Goal: Information Seeking & Learning: Learn about a topic

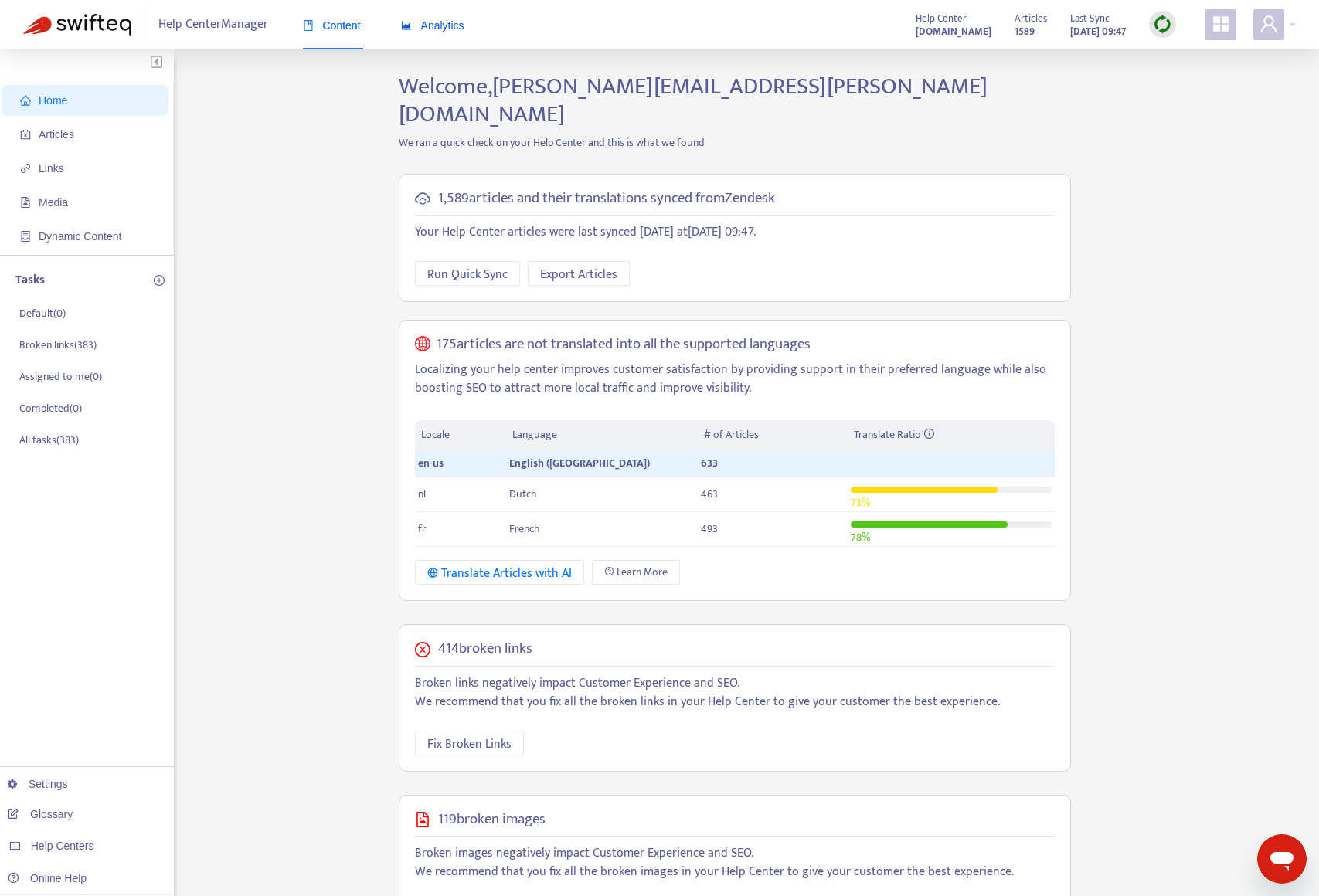
click at [415, 30] on span "Analytics" at bounding box center [432, 25] width 64 height 12
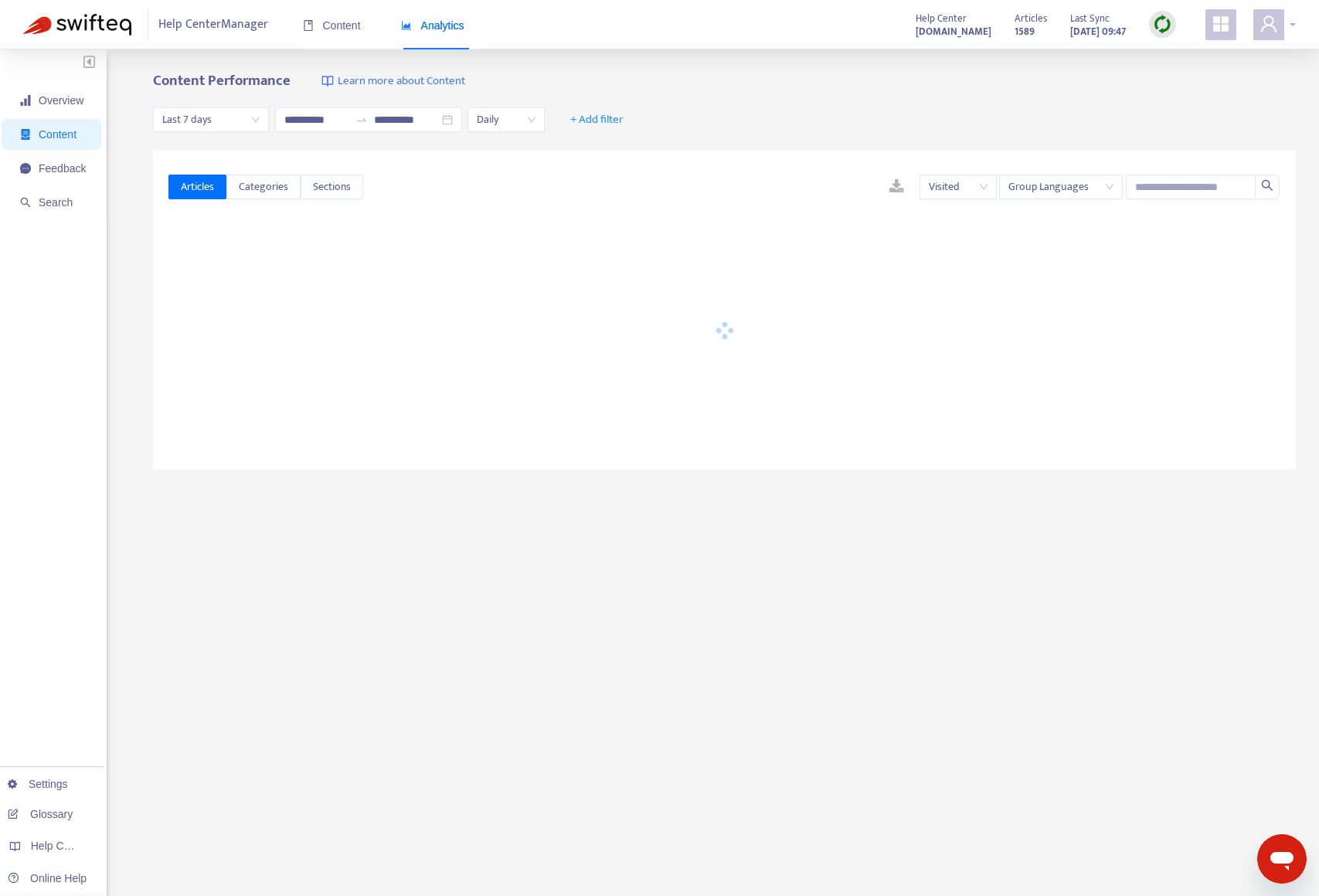
click at [1279, 24] on span at bounding box center [1269, 25] width 30 height 30
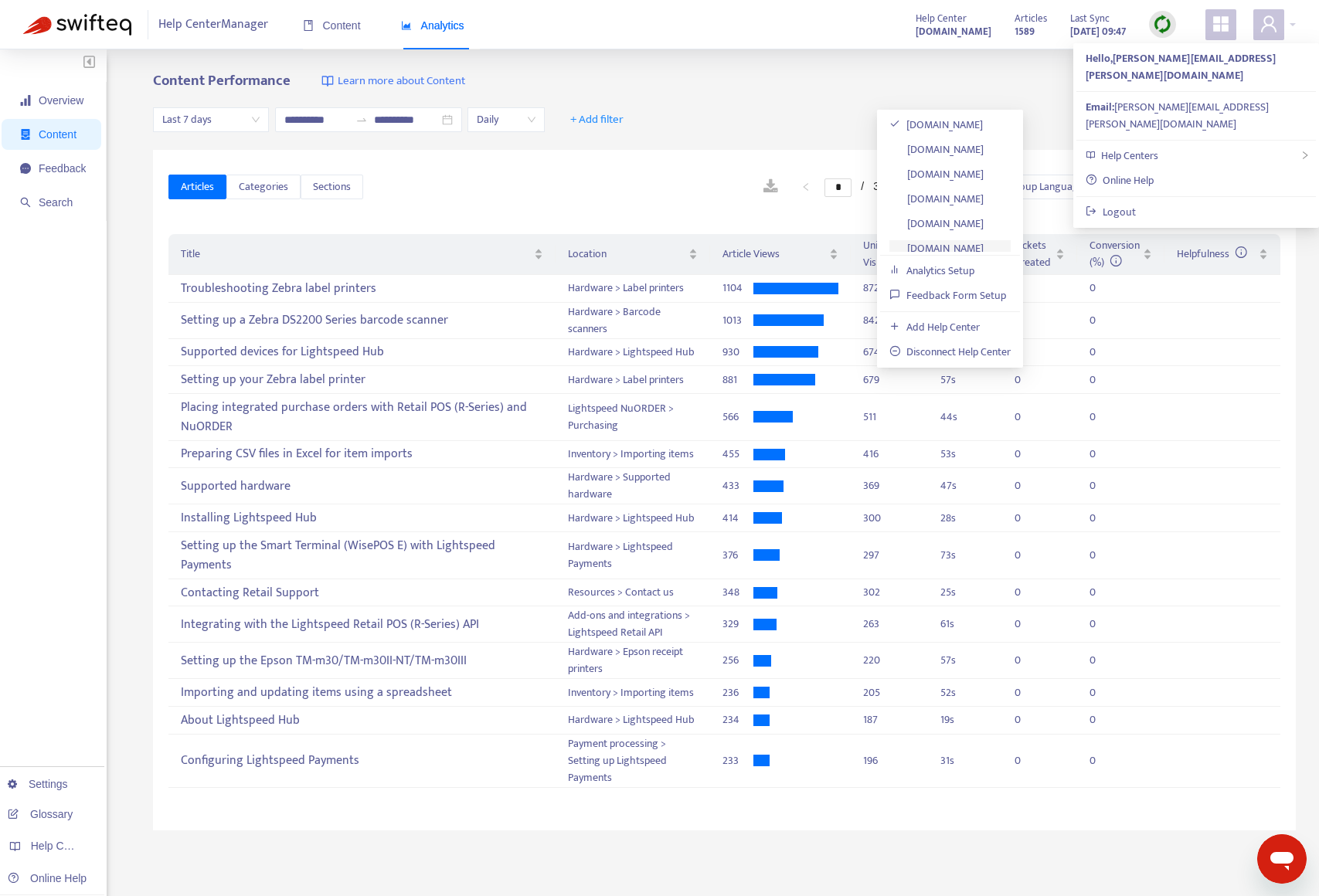
click at [947, 245] on link "[DOMAIN_NAME]" at bounding box center [935, 248] width 94 height 18
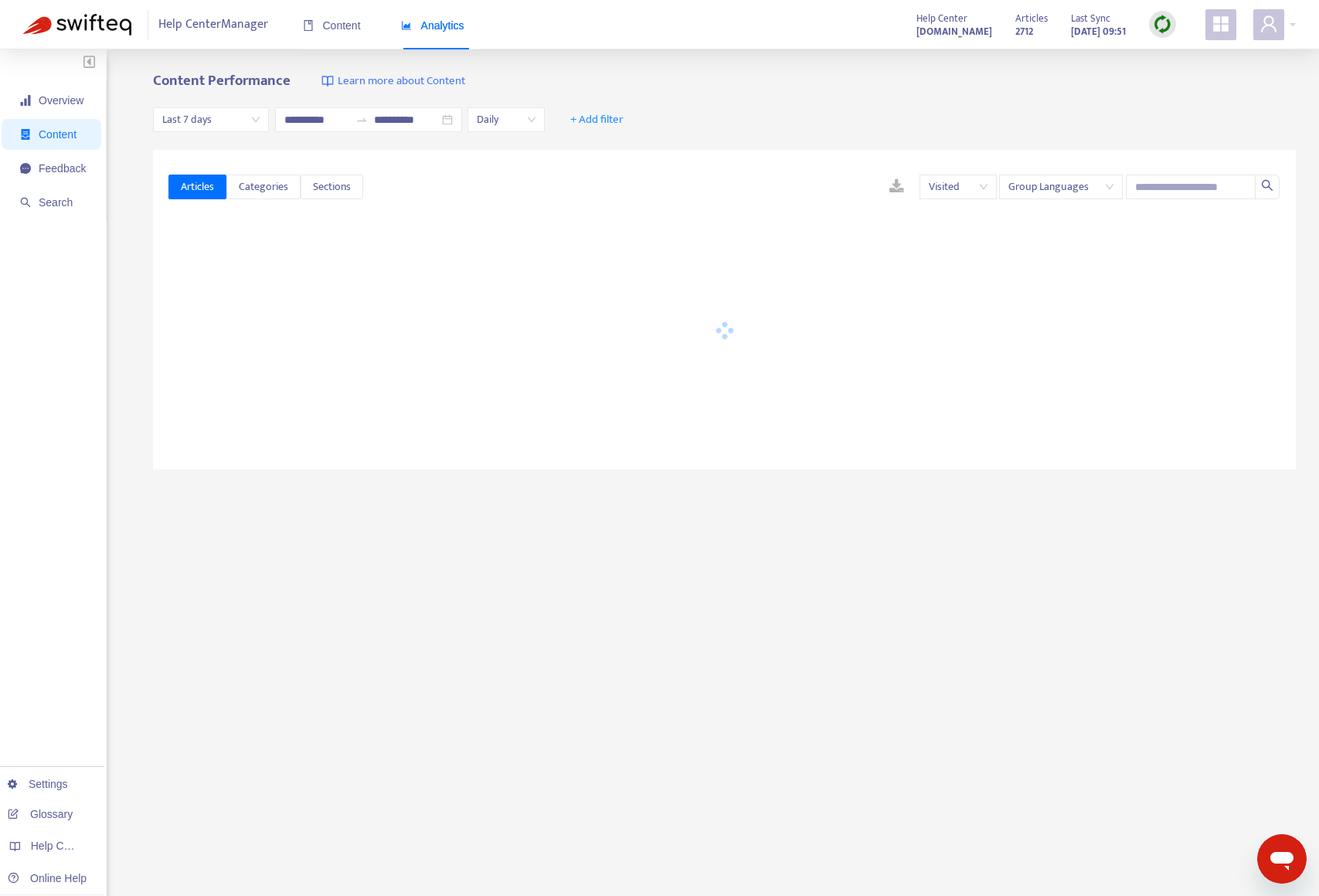
click at [230, 127] on span "Last 7 days" at bounding box center [210, 120] width 97 height 23
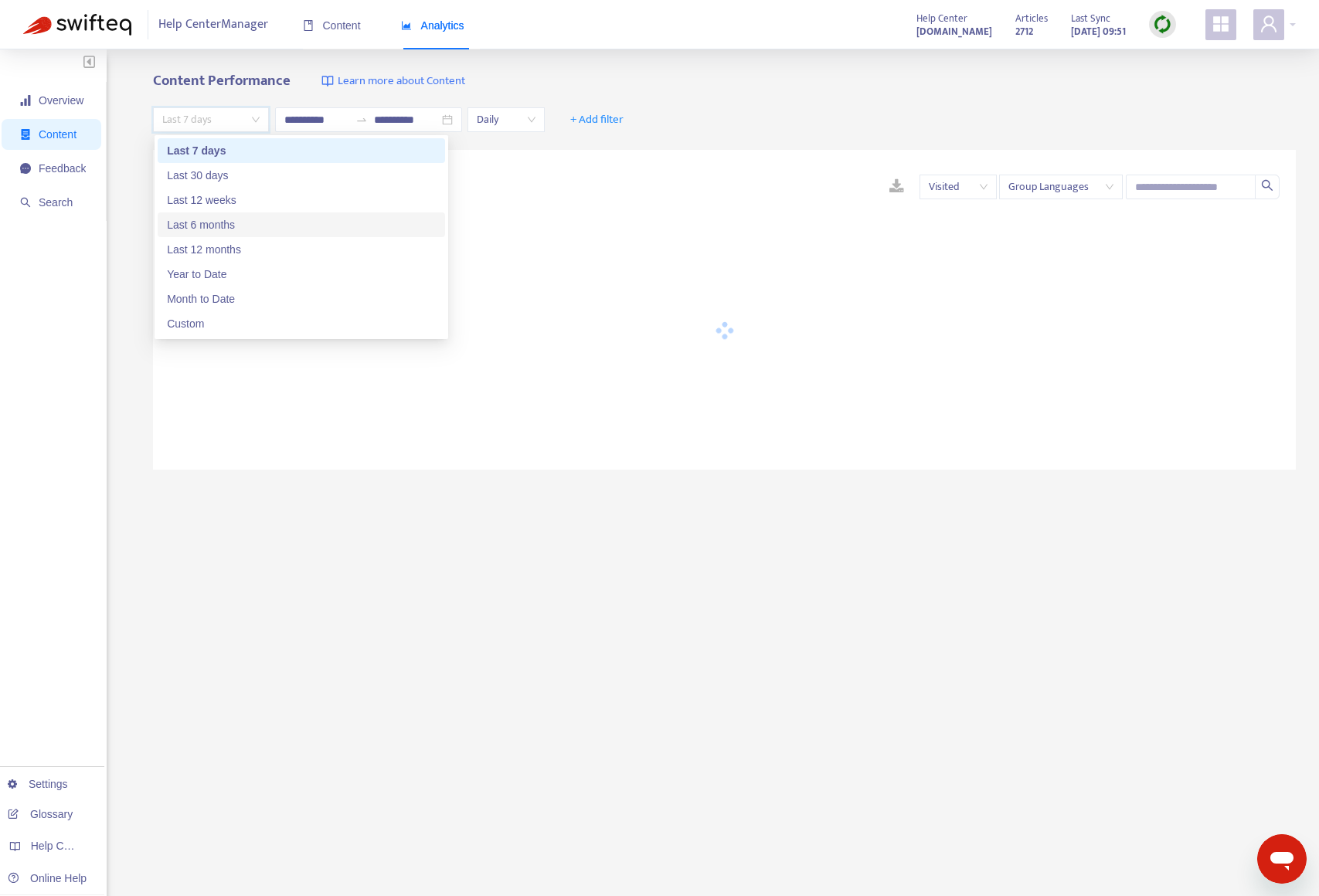
click at [236, 233] on div "Last 6 months" at bounding box center [302, 224] width 287 height 25
type input "**********"
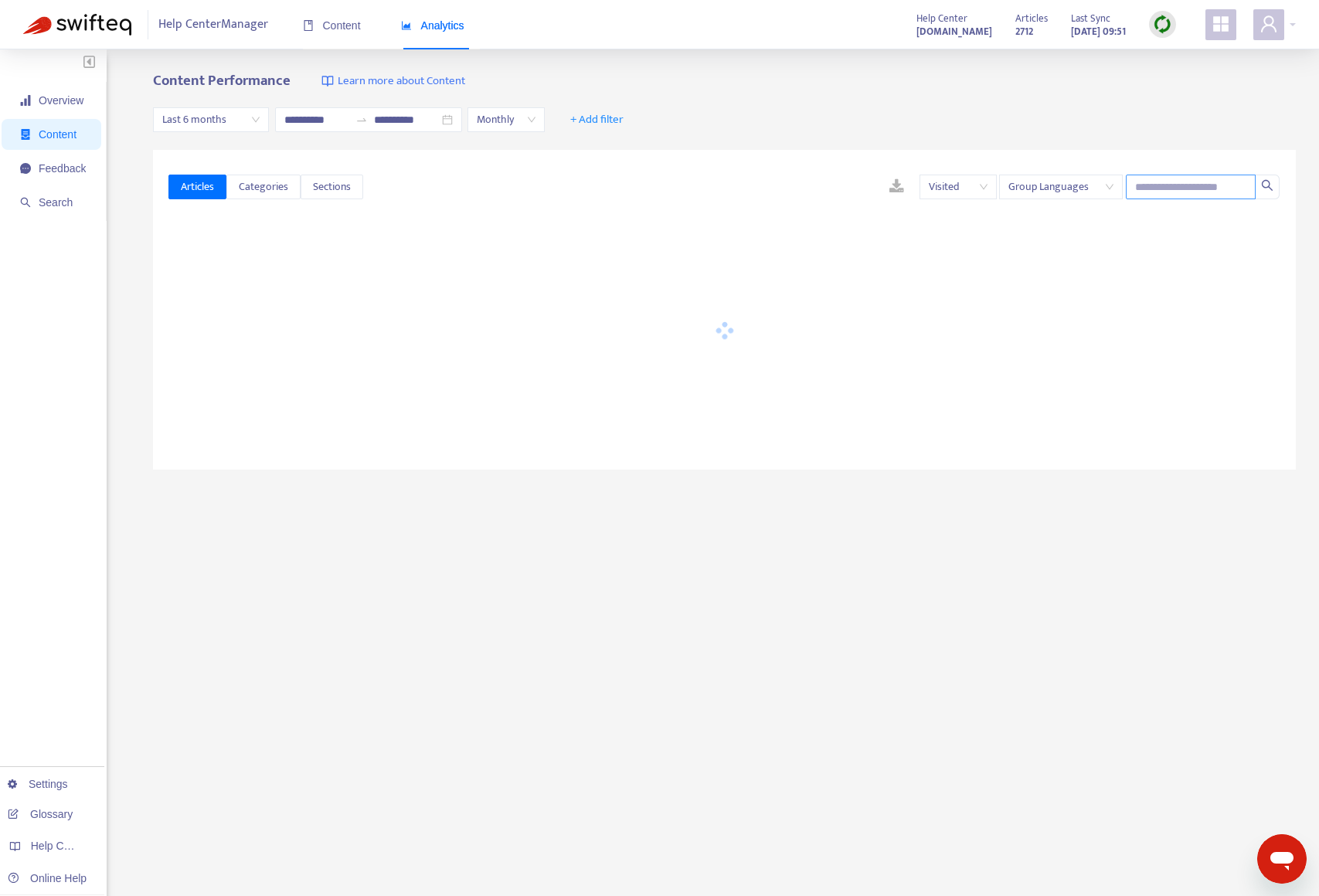
click at [1189, 191] on input "text" at bounding box center [1191, 186] width 129 height 25
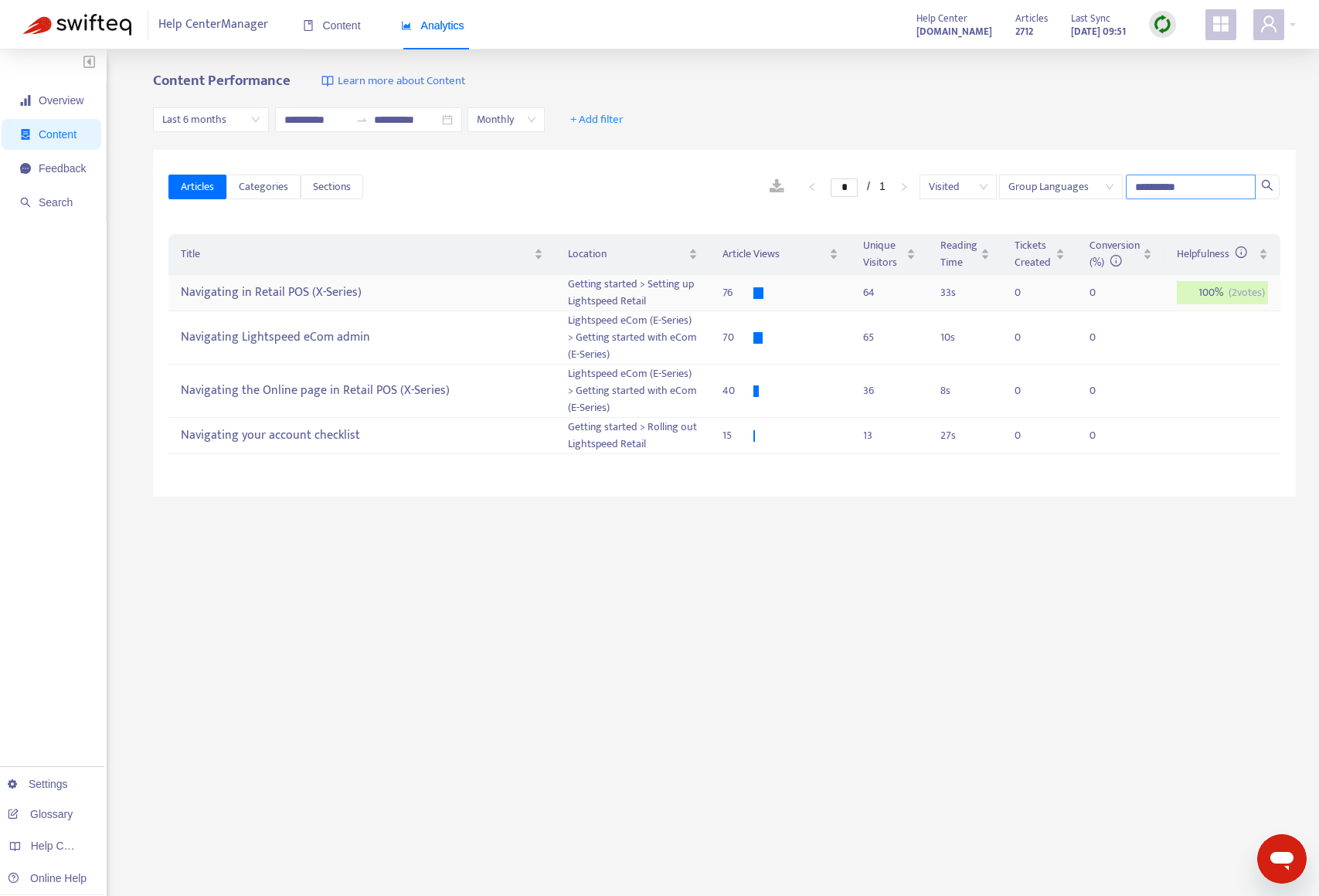
type input "**********"
click at [362, 294] on div "Navigating in Retail POS (X-Series)" at bounding box center [362, 293] width 362 height 26
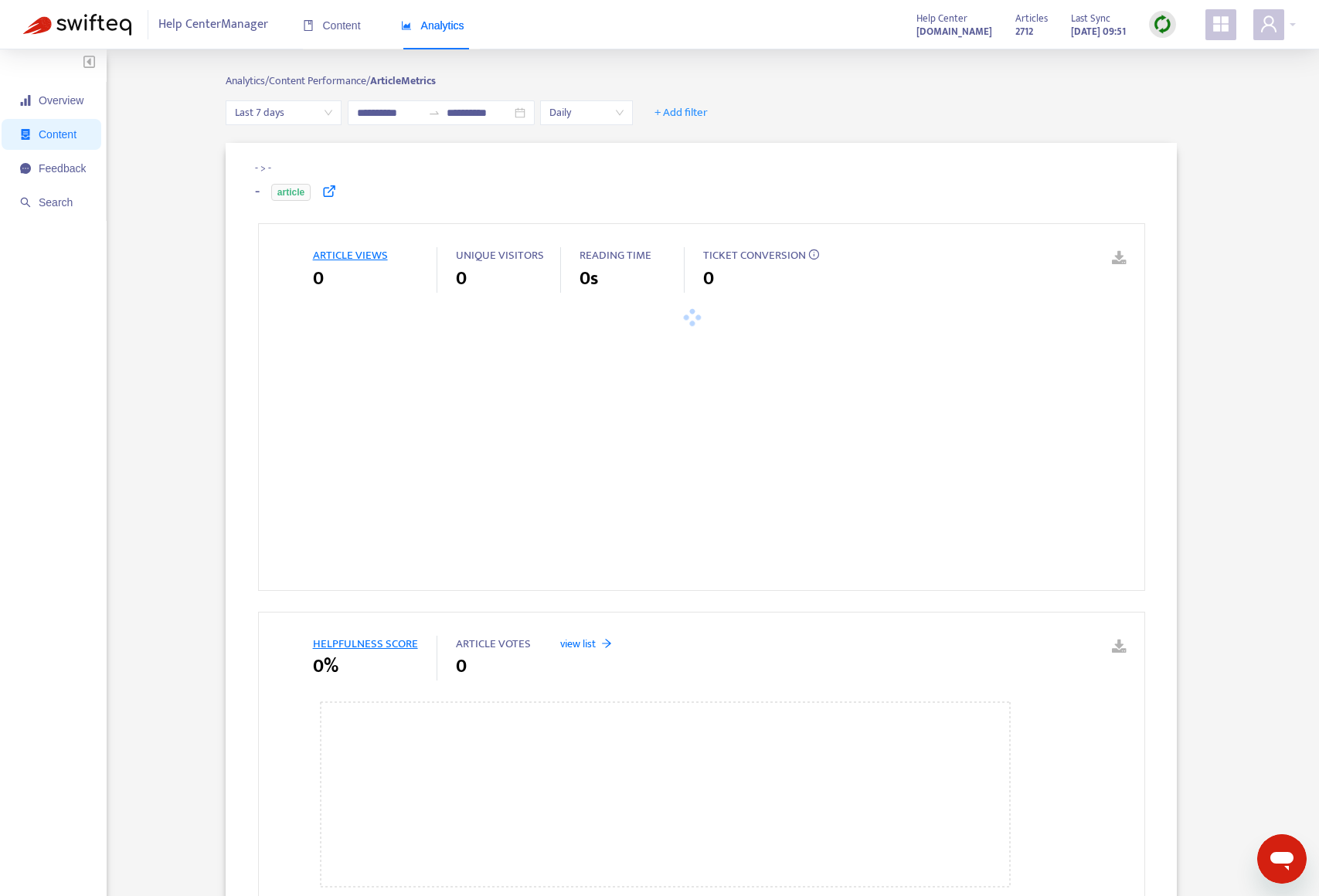
type input "**********"
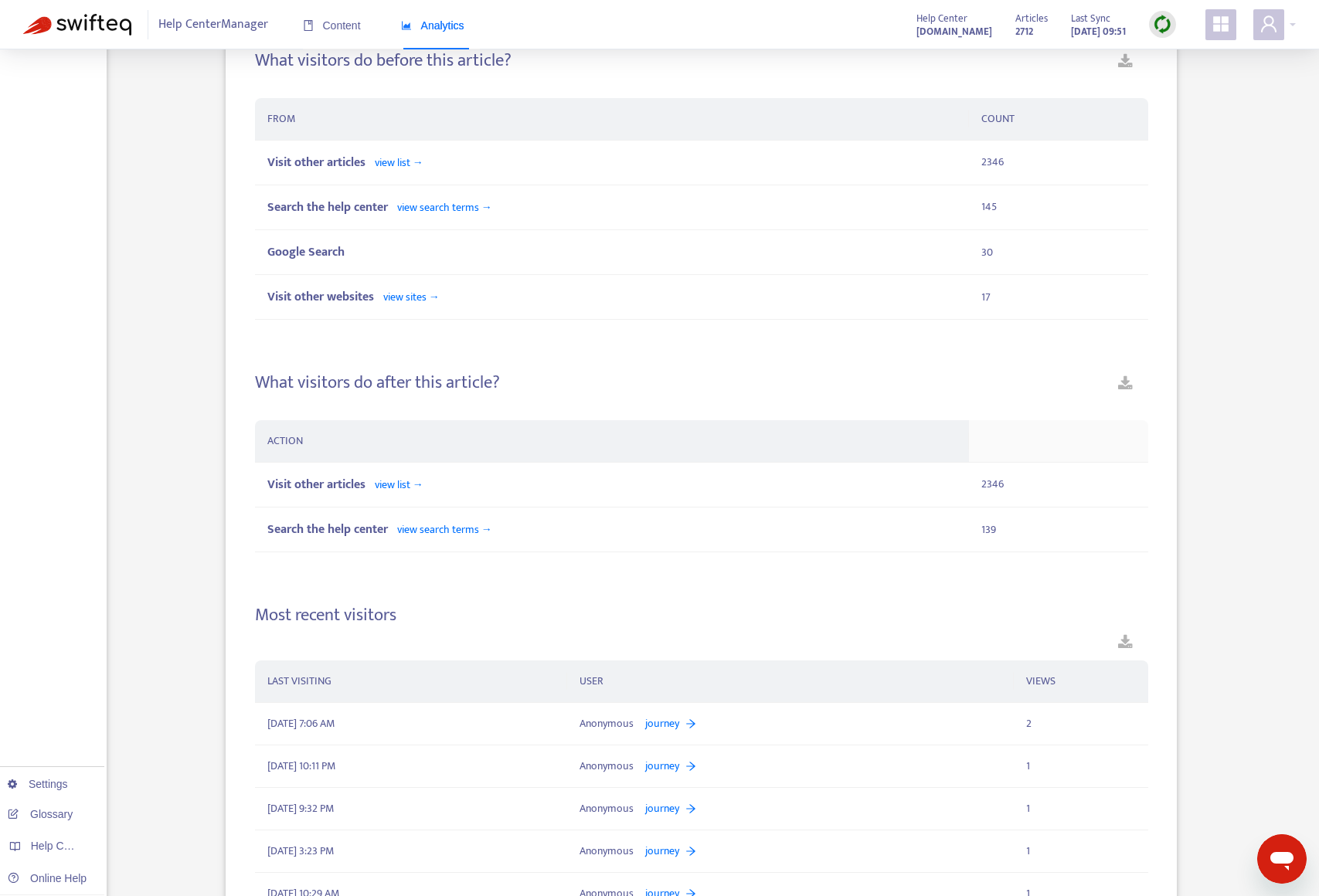
scroll to position [986, 0]
click at [417, 482] on span "view list →" at bounding box center [399, 482] width 49 height 18
click at [466, 532] on span "view search terms →" at bounding box center [444, 527] width 95 height 18
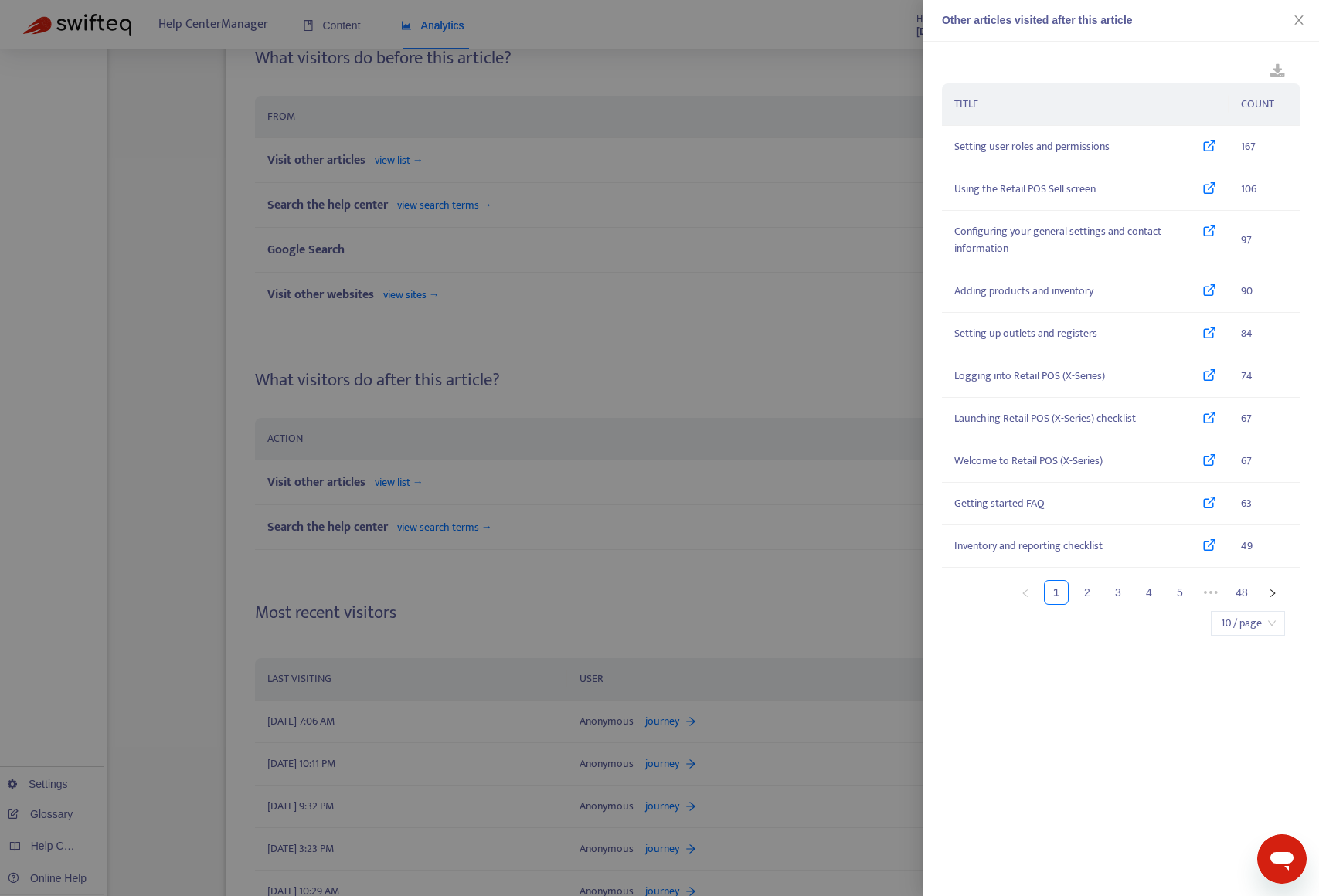
scroll to position [1081, 0]
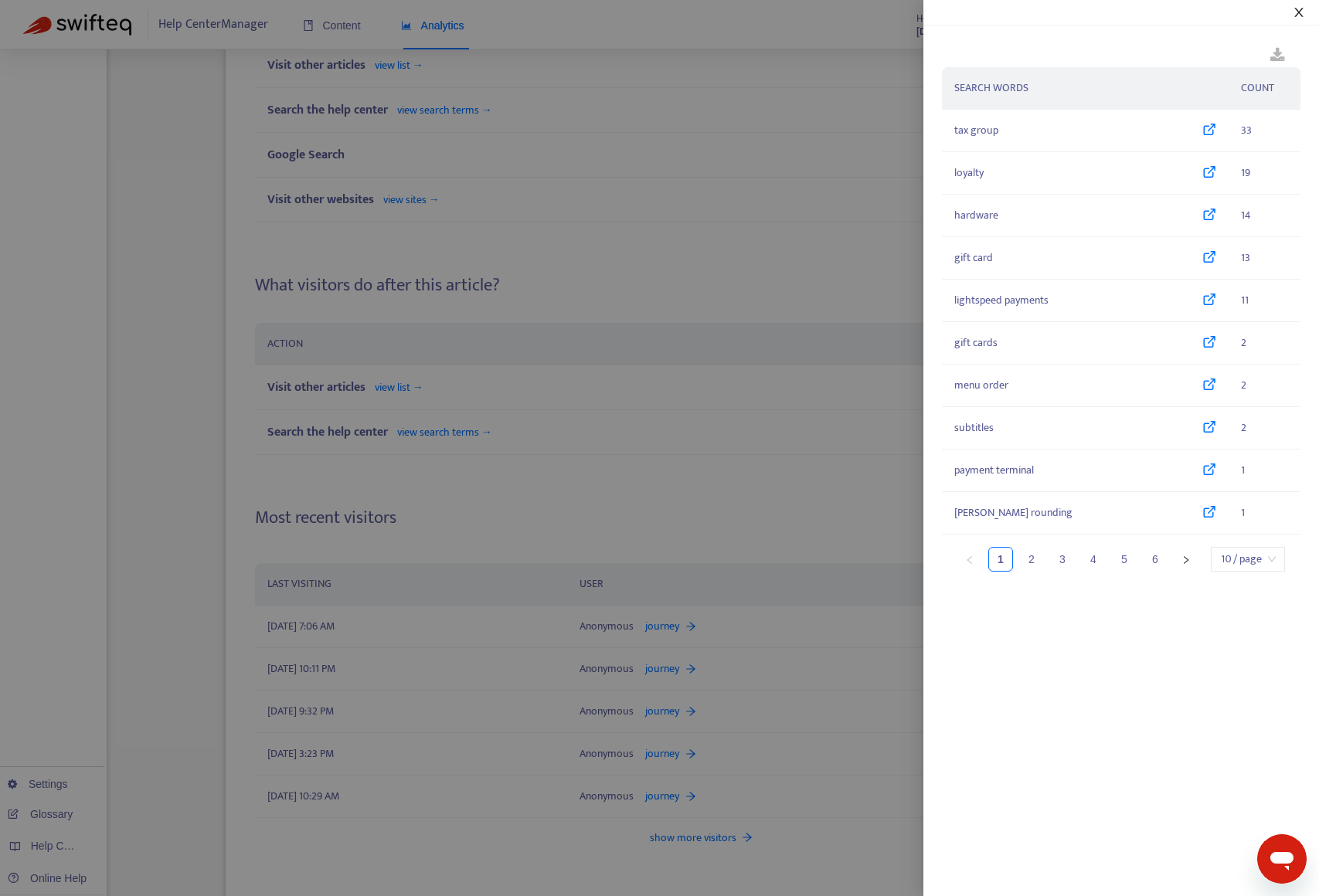
click at [1299, 10] on icon "close" at bounding box center [1298, 11] width 12 height 12
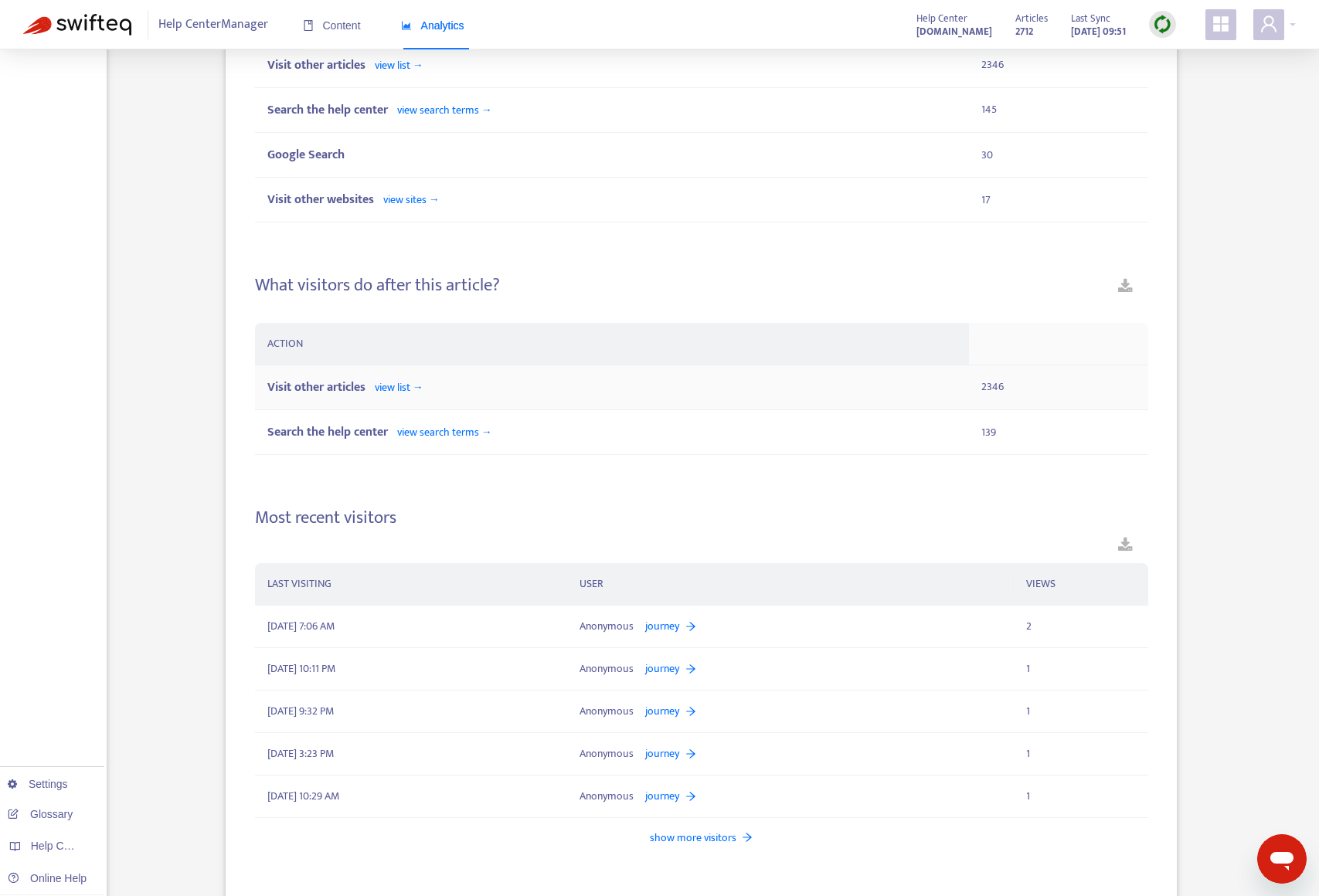
click at [413, 387] on span "view list →" at bounding box center [399, 387] width 49 height 18
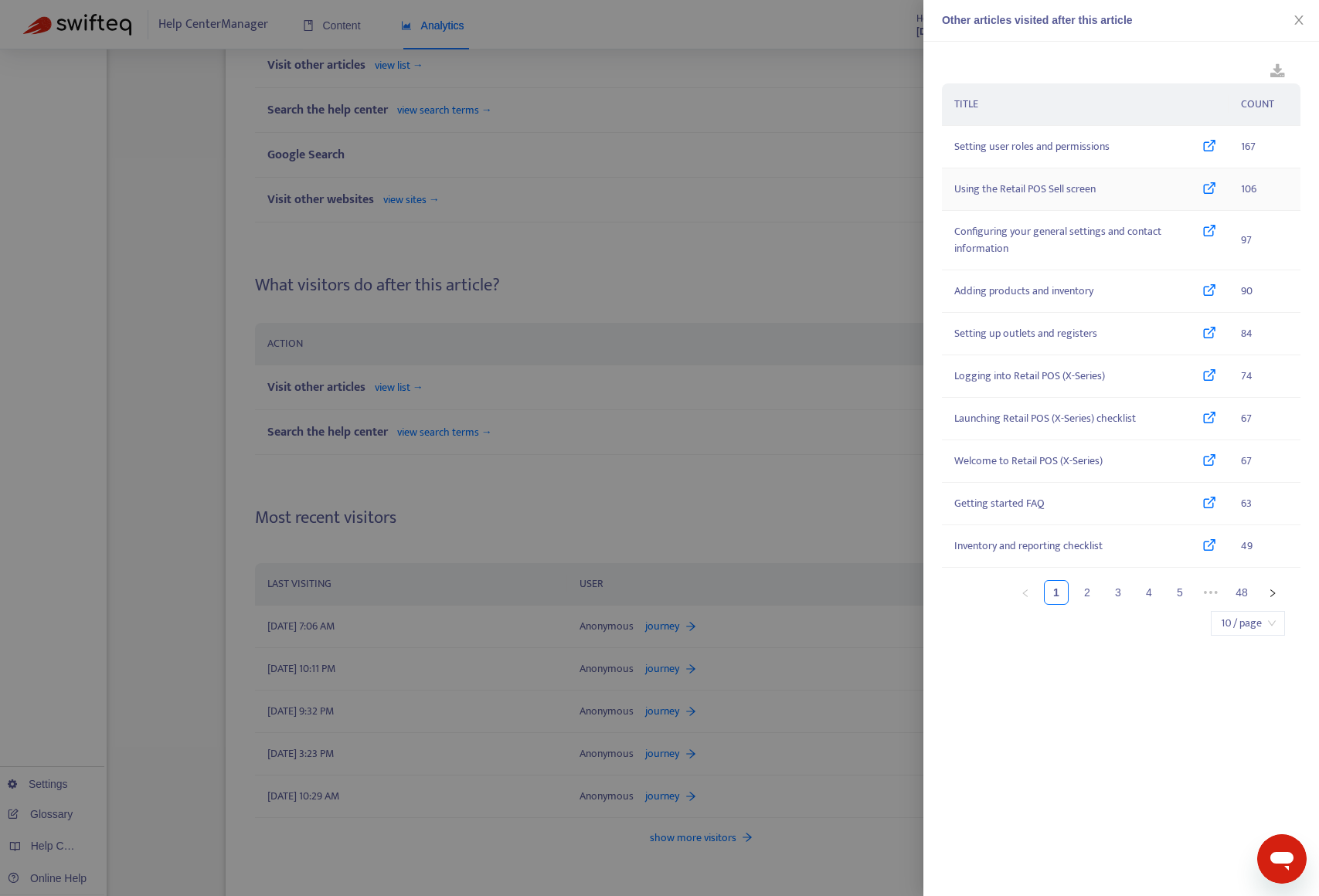
click at [1213, 193] on icon at bounding box center [1209, 189] width 14 height 17
click at [1210, 289] on icon at bounding box center [1209, 291] width 14 height 17
